Goal: Use online tool/utility: Utilize a website feature to perform a specific function

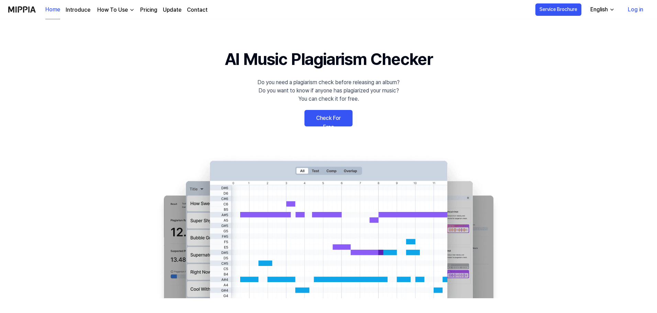
click at [326, 121] on link "Check For Free" at bounding box center [329, 118] width 48 height 17
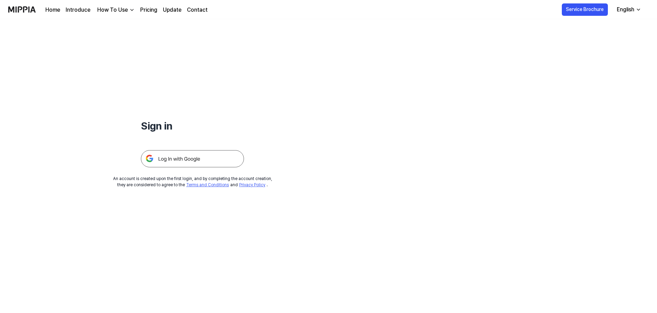
click at [174, 160] on img at bounding box center [192, 158] width 103 height 17
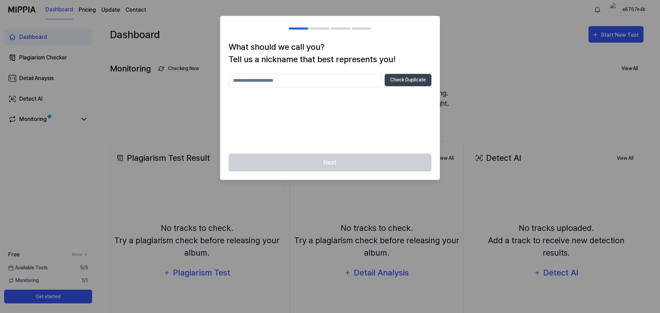
click at [277, 80] on input "text" at bounding box center [305, 81] width 153 height 14
click at [413, 84] on button "Check Duplicate" at bounding box center [408, 80] width 47 height 12
click at [269, 84] on input "*****" at bounding box center [305, 81] width 153 height 14
type input "**********"
click at [406, 78] on button "Check Duplicate" at bounding box center [408, 80] width 47 height 12
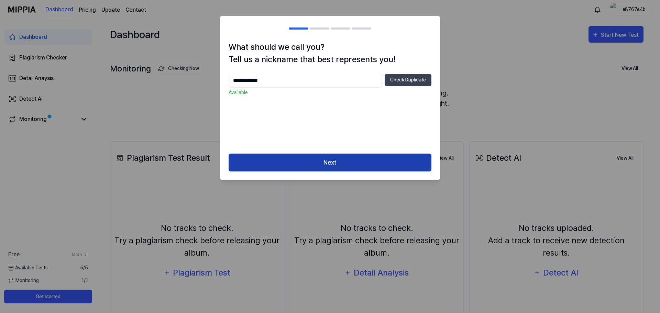
click at [356, 161] on button "Next" at bounding box center [330, 163] width 203 height 18
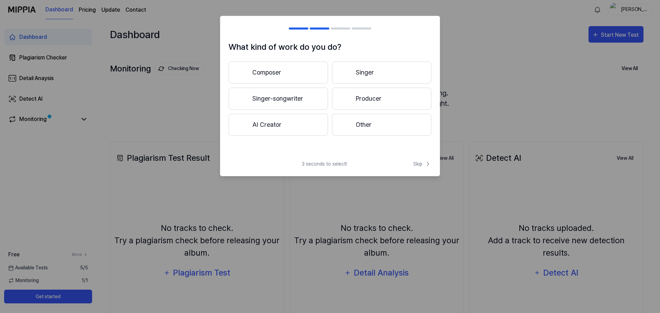
click at [362, 68] on button "Singer" at bounding box center [381, 73] width 99 height 22
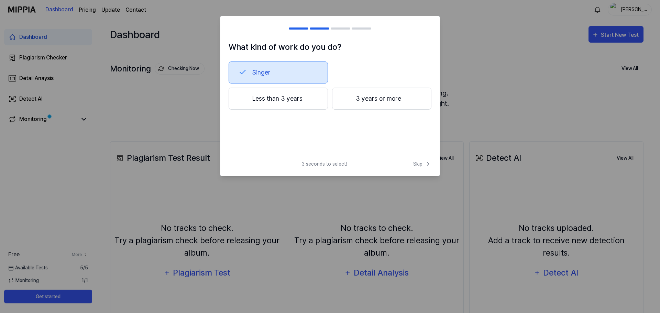
click at [291, 101] on button "Less than 3 years" at bounding box center [278, 99] width 99 height 22
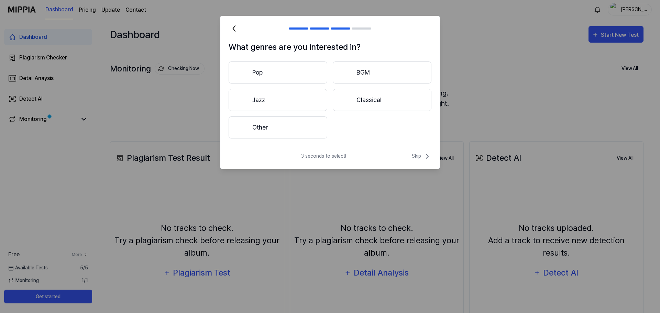
click at [293, 134] on button "Other" at bounding box center [278, 128] width 99 height 22
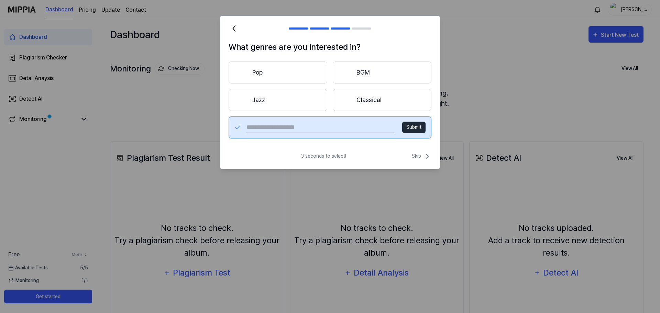
click at [302, 91] on button "Jazz" at bounding box center [278, 100] width 99 height 22
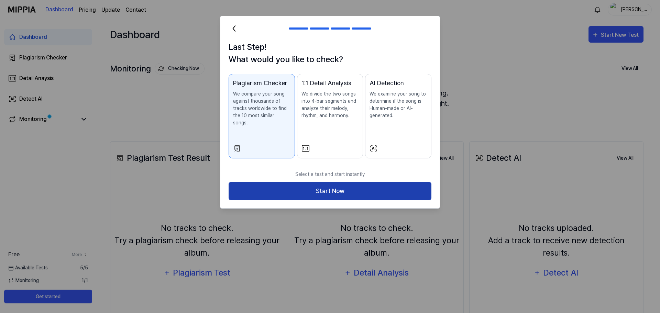
click at [374, 182] on button "Start Now" at bounding box center [330, 191] width 203 height 18
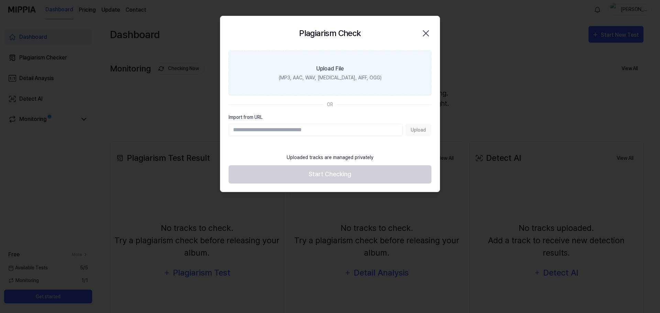
click at [338, 78] on div "(MP3, AAC, WAV, [MEDICAL_DATA], AIFF, OGG)" at bounding box center [330, 77] width 103 height 7
click at [0, 0] on input "Upload File (MP3, AAC, WAV, [MEDICAL_DATA], AIFF, OGG)" at bounding box center [0, 0] width 0 height 0
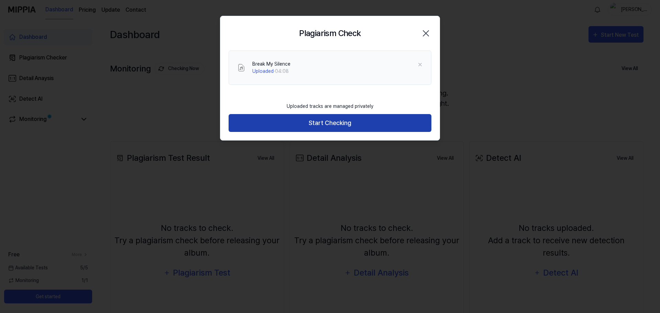
click at [364, 121] on button "Start Checking" at bounding box center [330, 123] width 203 height 18
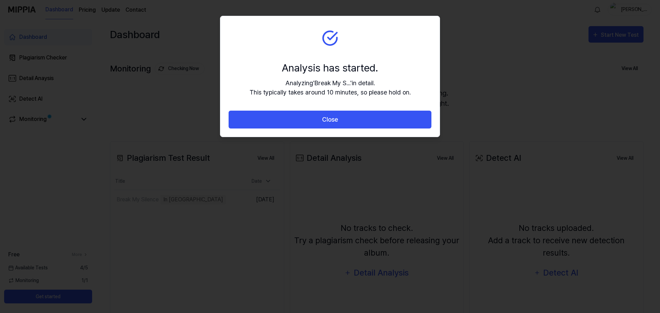
click at [364, 121] on button "Close" at bounding box center [330, 120] width 203 height 18
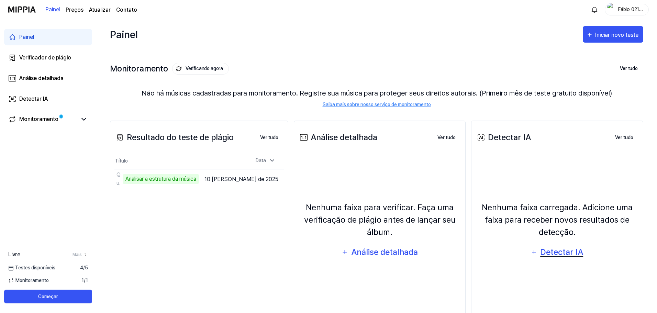
click at [565, 250] on font "Detectar IA" at bounding box center [561, 252] width 43 height 10
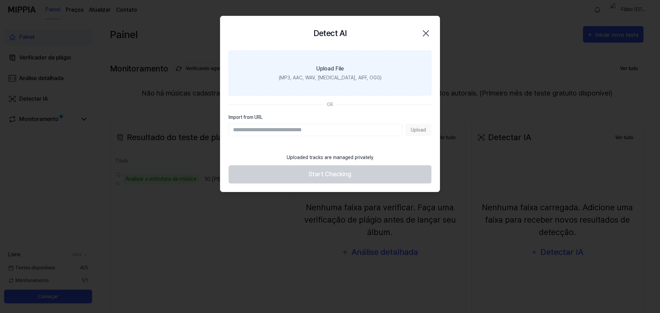
click at [331, 79] on div "(MP3, AAC, WAV, [MEDICAL_DATA], AIFF, OGG)" at bounding box center [330, 77] width 103 height 7
click at [0, 0] on input "Upload File (MP3, AAC, WAV, [MEDICAL_DATA], AIFF, OGG)" at bounding box center [0, 0] width 0 height 0
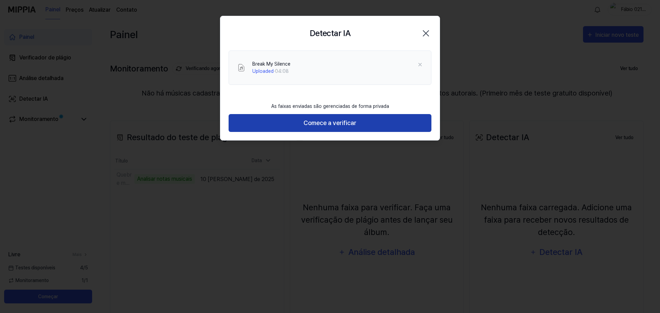
click at [337, 129] on button "Comece a verificar" at bounding box center [330, 123] width 203 height 18
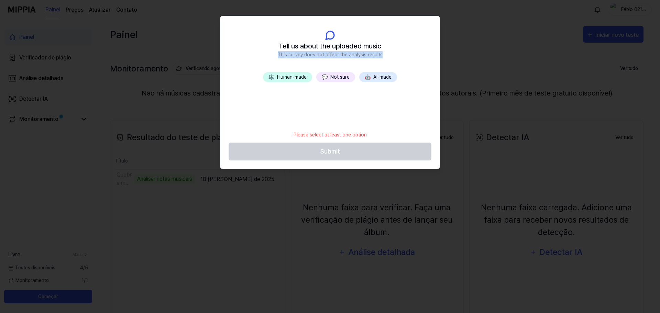
drag, startPoint x: 287, startPoint y: 53, endPoint x: 382, endPoint y: 53, distance: 95.2
click at [382, 53] on header "Tell us about the uploaded music This survey does not affect the analysis resul…" at bounding box center [329, 44] width 219 height 56
copy span "This survey does not affect the analysis results"
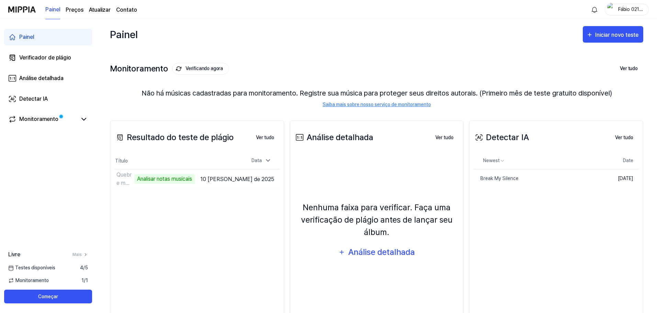
scroll to position [19, 0]
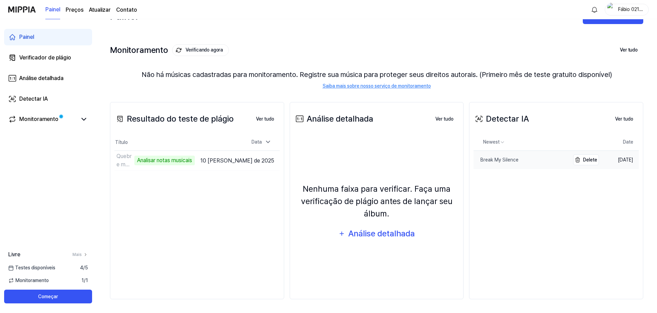
click at [504, 162] on div "Break My Silence" at bounding box center [496, 159] width 45 height 7
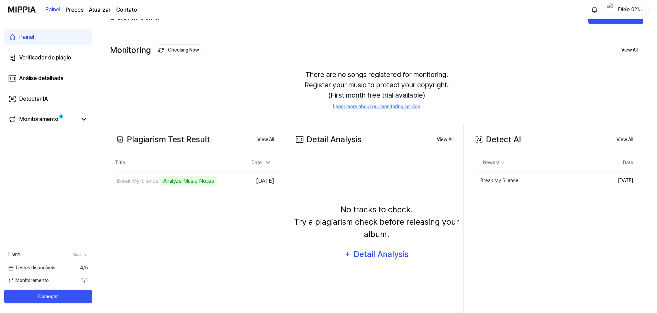
scroll to position [39, 0]
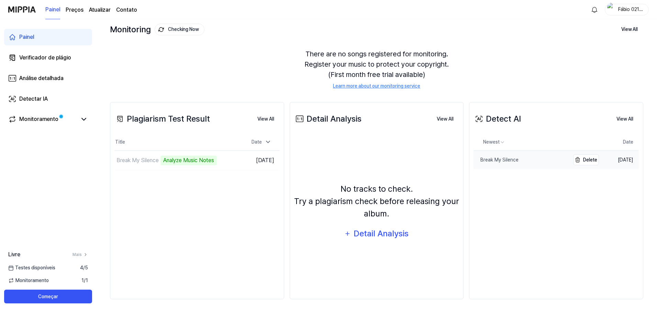
click at [522, 162] on link "Break My Silence" at bounding box center [522, 160] width 96 height 18
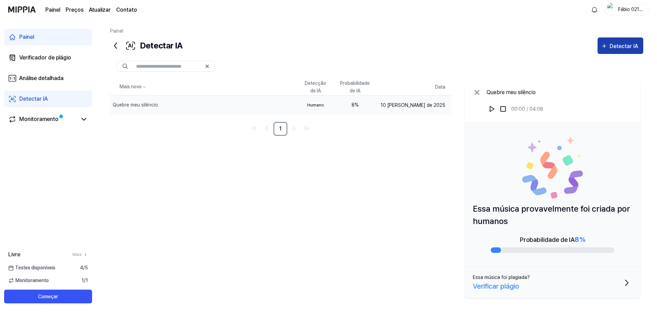
click at [630, 43] on div "Detectar IA" at bounding box center [625, 46] width 30 height 9
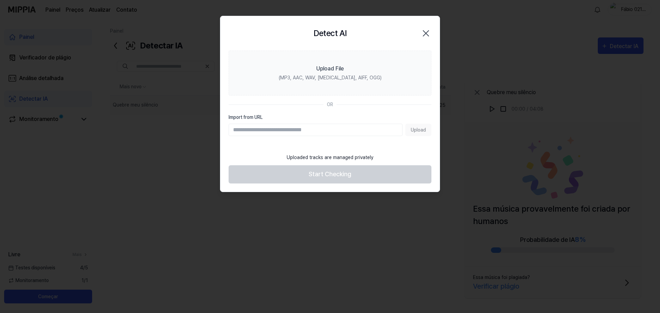
click at [425, 37] on icon "button" at bounding box center [425, 33] width 11 height 11
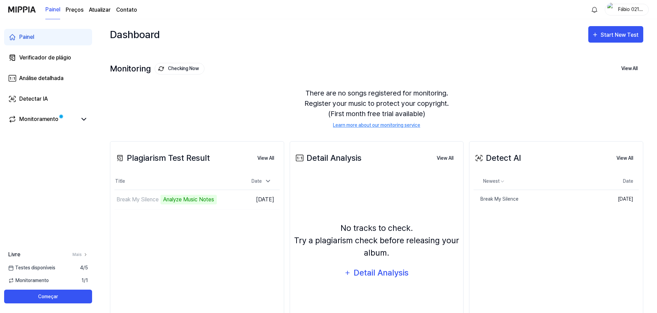
scroll to position [39, 0]
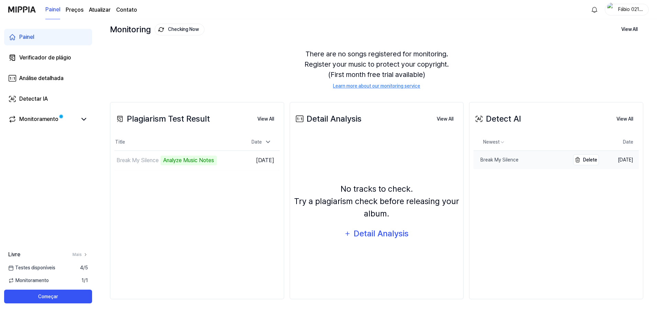
click at [512, 161] on div "Break My Silence" at bounding box center [496, 159] width 45 height 7
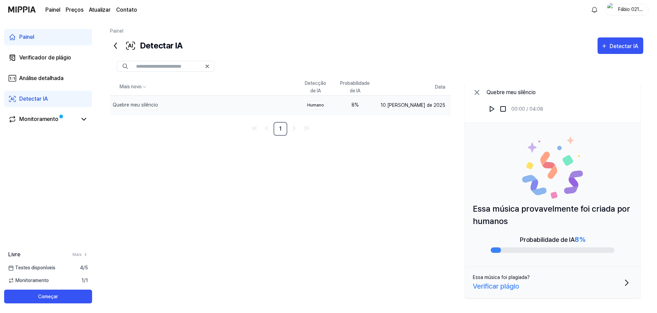
click at [324, 107] on font "Humano" at bounding box center [315, 105] width 17 height 5
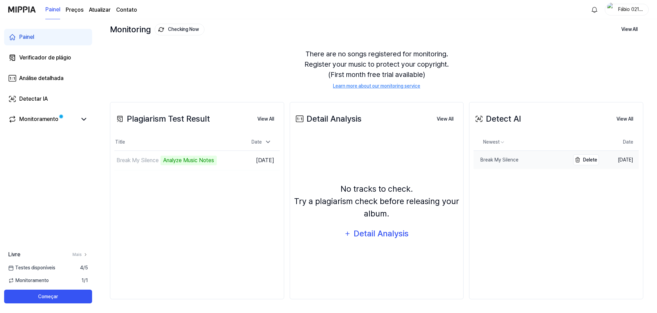
click at [506, 165] on link "Break My Silence" at bounding box center [522, 160] width 96 height 18
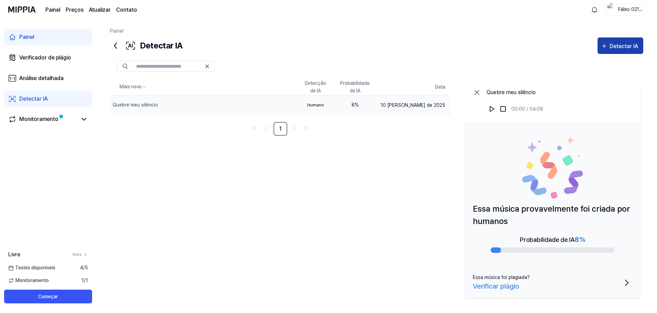
click at [616, 47] on font "Detectar IA" at bounding box center [624, 46] width 29 height 7
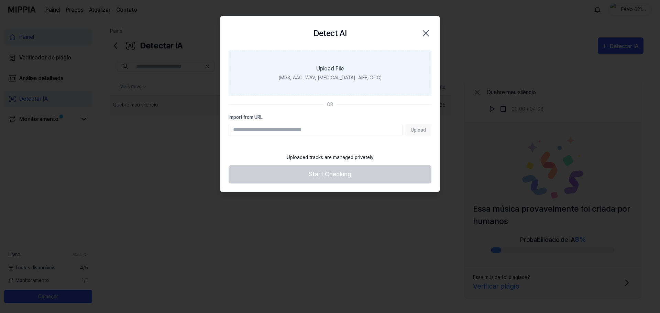
click at [332, 74] on div "(MP3, AAC, WAV, [MEDICAL_DATA], AIFF, OGG)" at bounding box center [330, 77] width 103 height 7
click at [0, 0] on input "Upload File (MP3, AAC, WAV, [MEDICAL_DATA], AIFF, OGG)" at bounding box center [0, 0] width 0 height 0
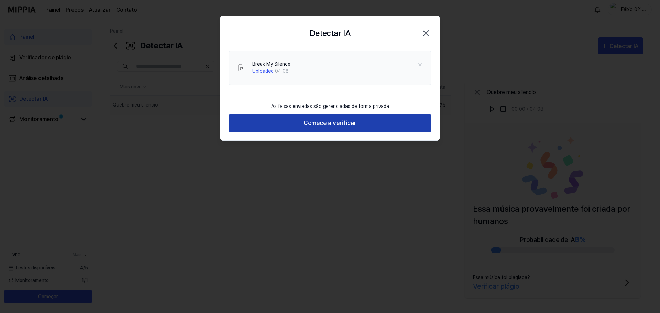
click at [326, 119] on font "Comece a verificar" at bounding box center [330, 122] width 53 height 7
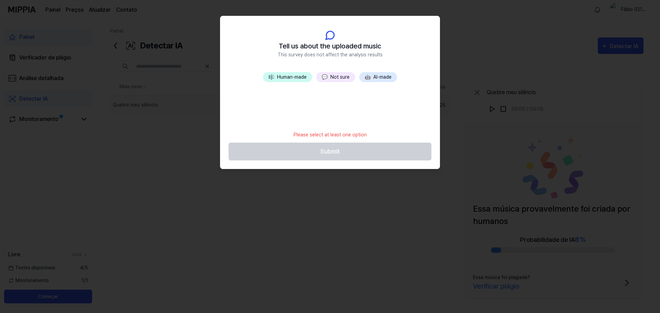
click at [371, 79] on span "🤖" at bounding box center [368, 77] width 6 height 6
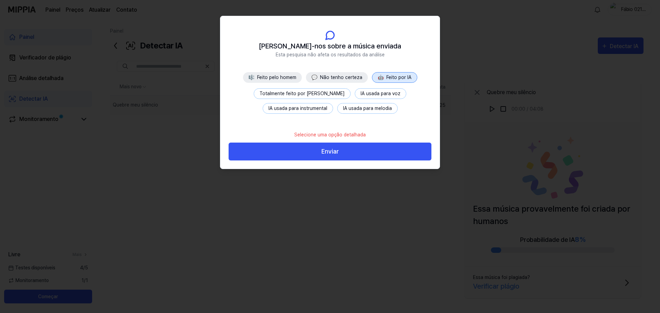
click at [266, 78] on font "Feito pelo homem" at bounding box center [276, 78] width 39 height 6
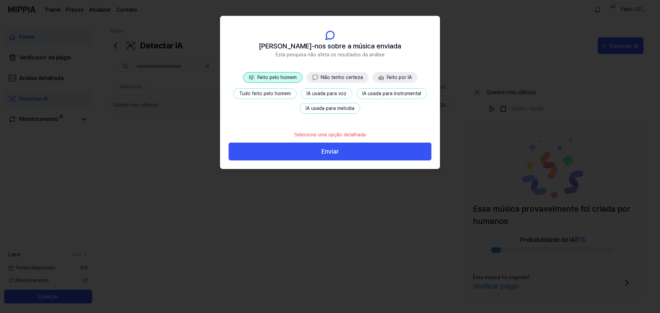
click at [405, 76] on font "Feito por IA" at bounding box center [399, 78] width 25 height 6
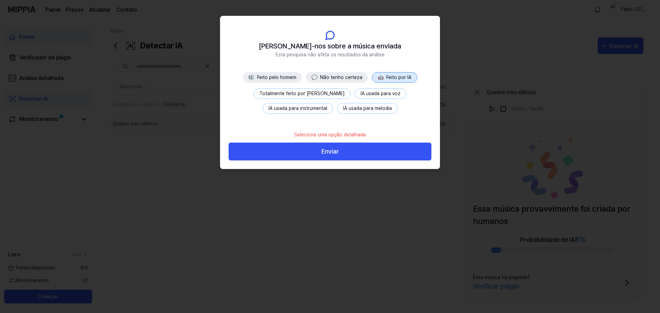
click at [283, 79] on font "Feito pelo homem" at bounding box center [276, 78] width 39 height 6
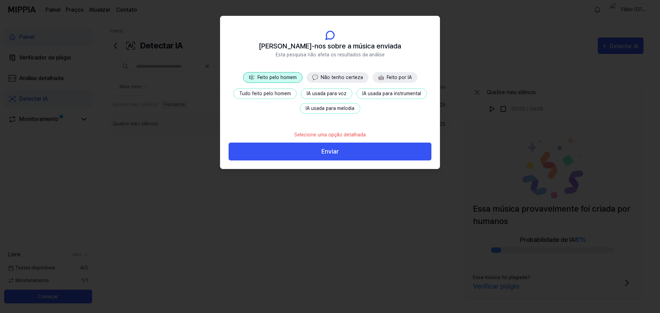
click at [248, 46] on header "[PERSON_NAME]-nos sobre a música enviada Esta pesquisa não afeta os resultados …" at bounding box center [329, 44] width 219 height 56
click at [334, 80] on font "Não tenho certeza" at bounding box center [342, 78] width 42 height 6
click at [261, 90] on button "Nenhuma informação" at bounding box center [265, 93] width 59 height 11
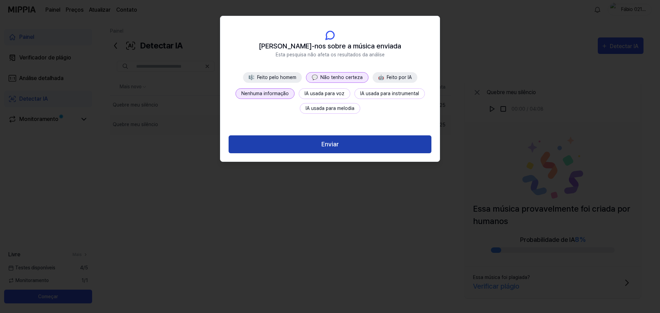
click at [306, 142] on button "Enviar" at bounding box center [330, 144] width 203 height 18
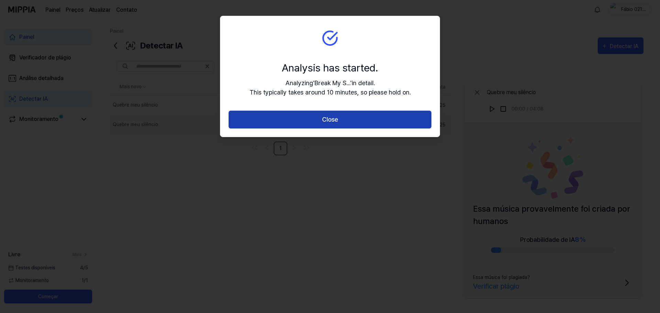
click at [324, 120] on button "Close" at bounding box center [330, 120] width 203 height 18
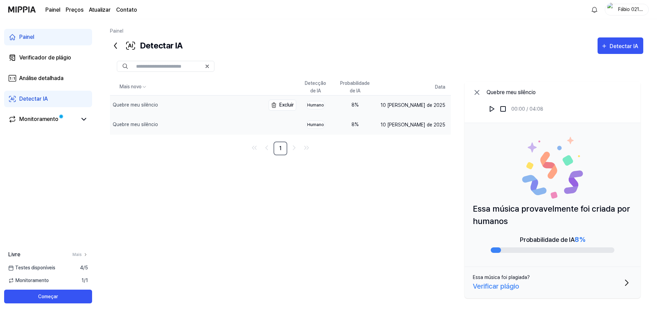
click at [146, 103] on font "Quebre meu silêncio" at bounding box center [135, 105] width 45 height 6
click at [137, 126] on font "Quebre meu silêncio" at bounding box center [135, 125] width 45 height 6
click at [140, 125] on font "Quebre meu silêncio" at bounding box center [135, 125] width 45 height 6
click at [141, 108] on div "Quebre meu silêncio" at bounding box center [135, 104] width 45 height 7
click at [141, 123] on font "Quebre meu silêncio" at bounding box center [135, 125] width 45 height 6
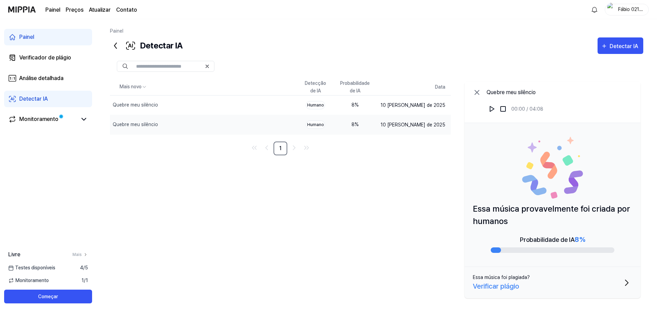
click at [479, 94] on icon at bounding box center [477, 92] width 8 height 8
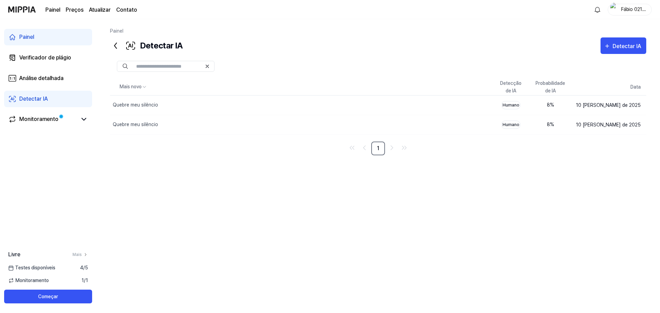
click at [28, 33] on div "Painel" at bounding box center [26, 37] width 15 height 8
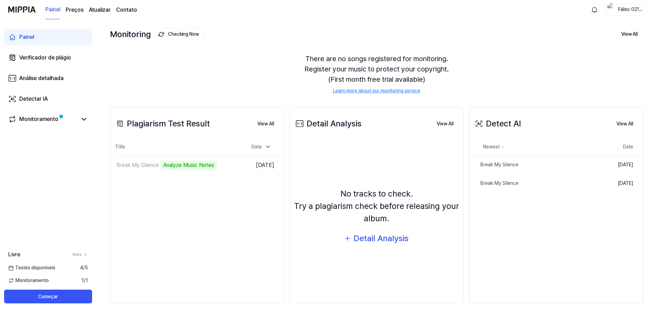
scroll to position [39, 0]
